Goal: Task Accomplishment & Management: Complete application form

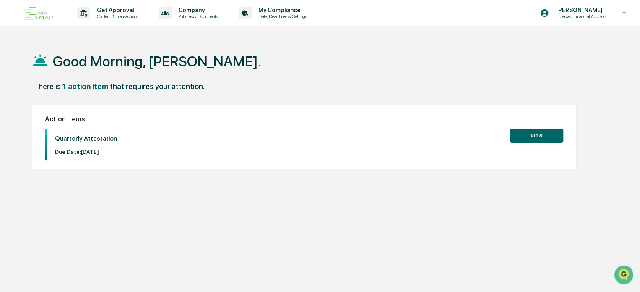
click at [543, 138] on button "View" at bounding box center [537, 135] width 54 height 14
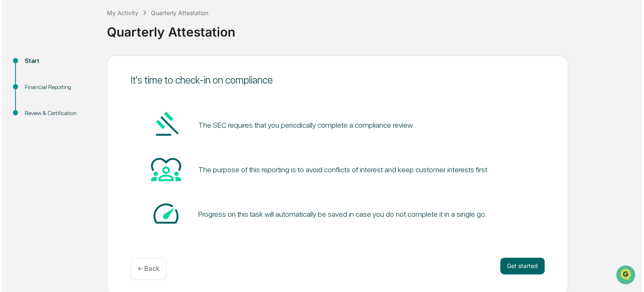
scroll to position [46, 0]
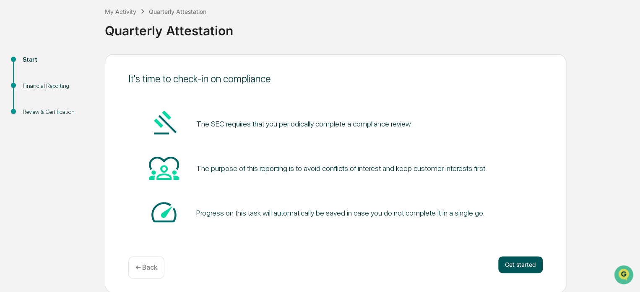
click at [500, 257] on button "Get started" at bounding box center [520, 264] width 44 height 17
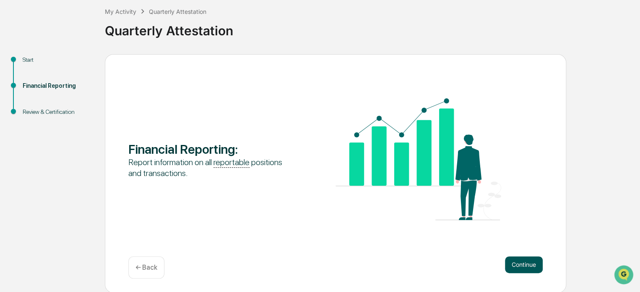
click at [513, 257] on button "Continue" at bounding box center [524, 264] width 38 height 17
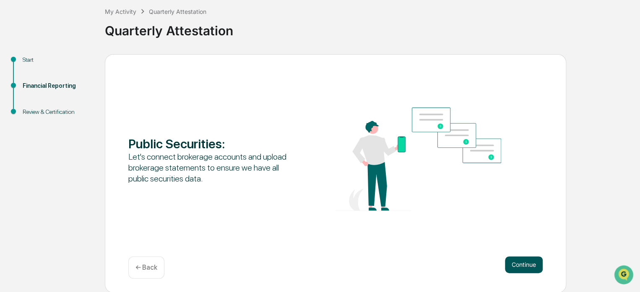
click at [529, 263] on button "Continue" at bounding box center [524, 264] width 38 height 17
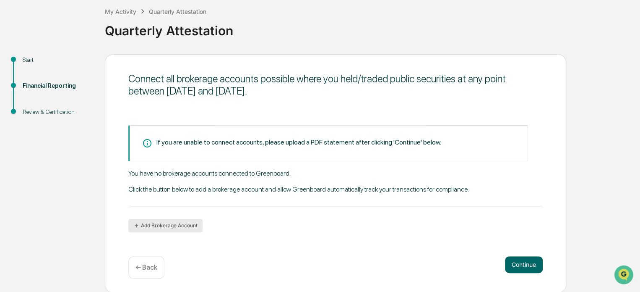
click at [183, 224] on button "Add Brokerage Account" at bounding box center [165, 225] width 74 height 13
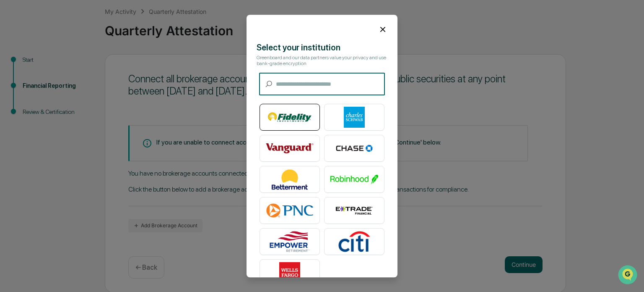
click at [286, 118] on img at bounding box center [290, 117] width 48 height 21
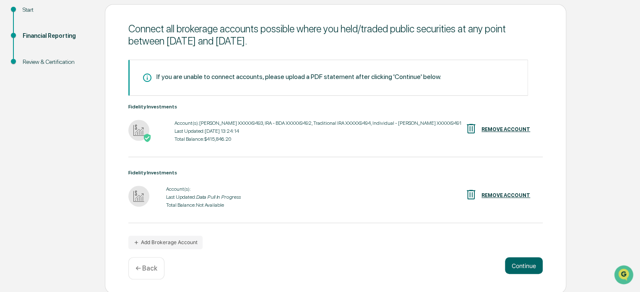
scroll to position [98, 0]
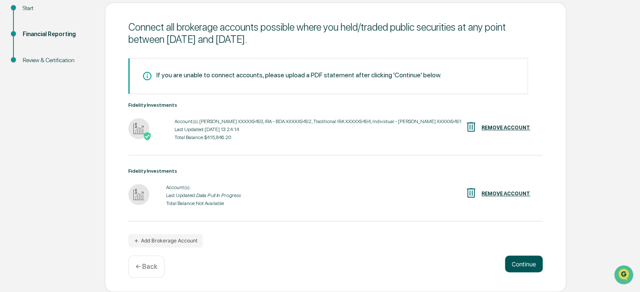
click at [521, 260] on button "Continue" at bounding box center [524, 263] width 38 height 17
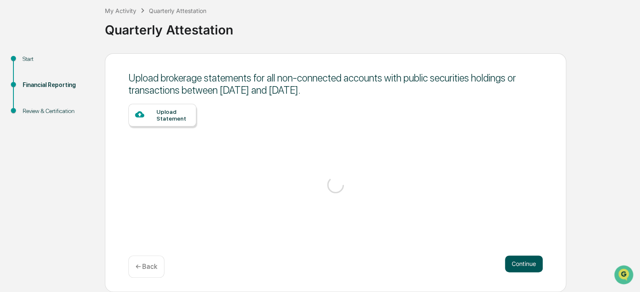
scroll to position [46, 0]
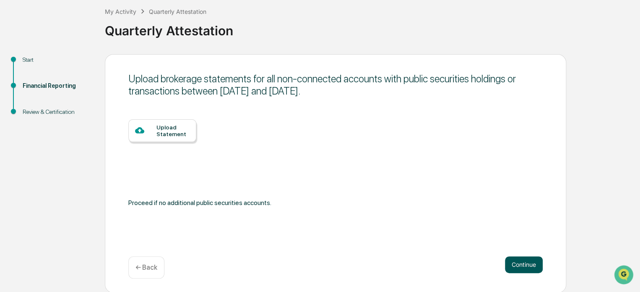
click at [520, 260] on button "Continue" at bounding box center [524, 264] width 38 height 17
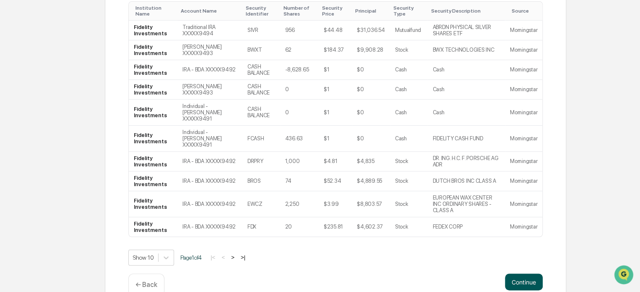
click at [532, 273] on button "Continue" at bounding box center [524, 281] width 38 height 17
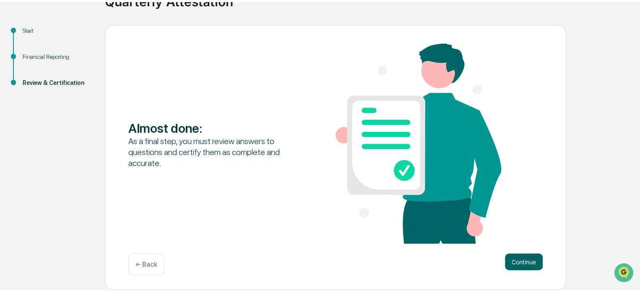
scroll to position [72, 0]
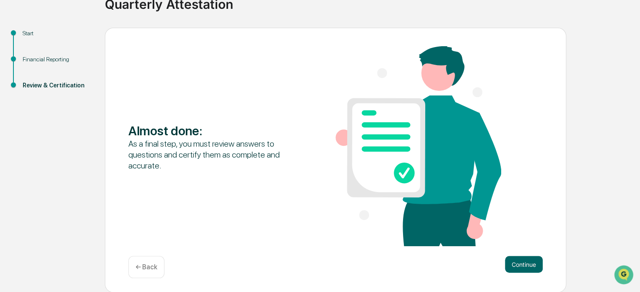
click at [533, 266] on button "Continue" at bounding box center [524, 263] width 38 height 17
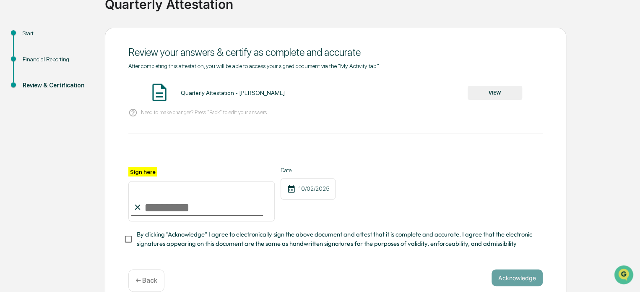
click at [191, 209] on input "Sign here" at bounding box center [201, 201] width 146 height 40
type input "**********"
click at [496, 281] on button "Acknowledge" at bounding box center [517, 277] width 51 height 17
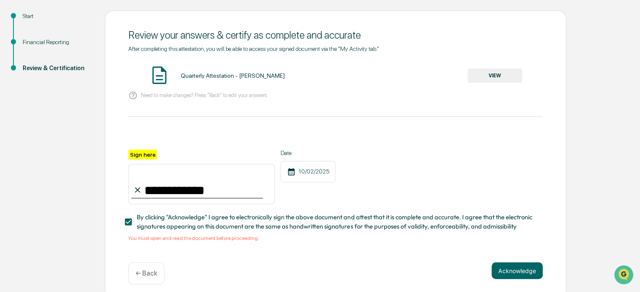
scroll to position [99, 0]
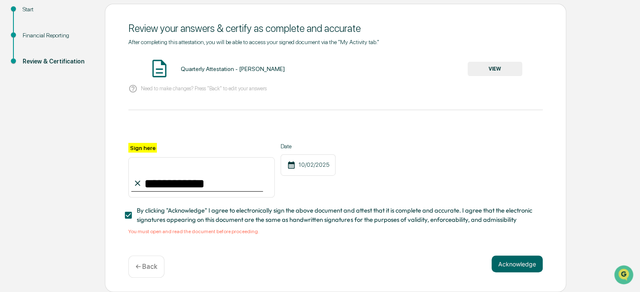
click at [503, 67] on button "VIEW" at bounding box center [495, 69] width 55 height 14
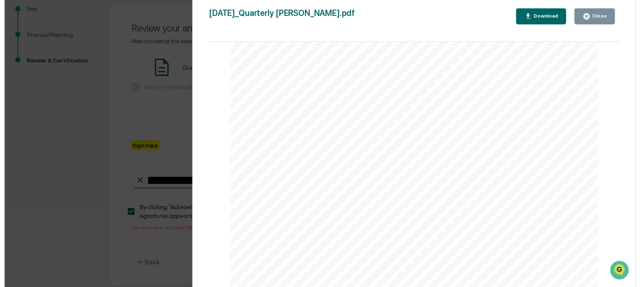
scroll to position [336, 0]
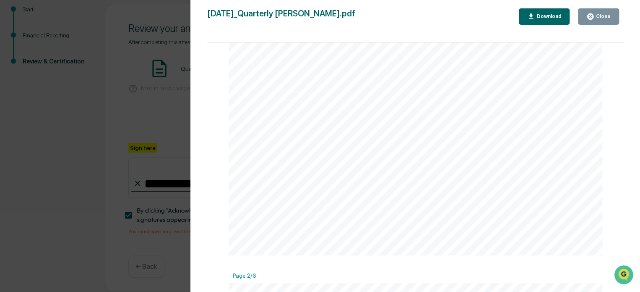
click at [592, 20] on button "Close" at bounding box center [598, 16] width 41 height 16
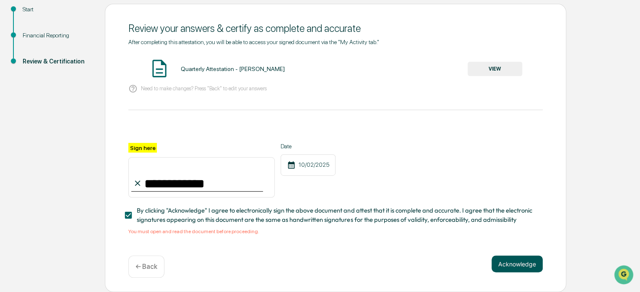
click at [526, 263] on button "Acknowledge" at bounding box center [517, 263] width 51 height 17
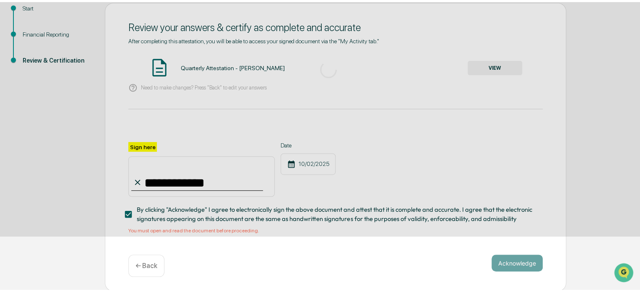
scroll to position [46, 0]
